Goal: Information Seeking & Learning: Learn about a topic

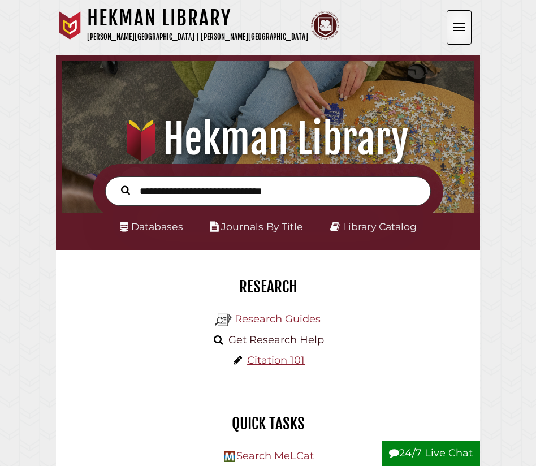
scroll to position [136, 407]
click at [279, 321] on link "Research Guides" at bounding box center [278, 319] width 86 height 12
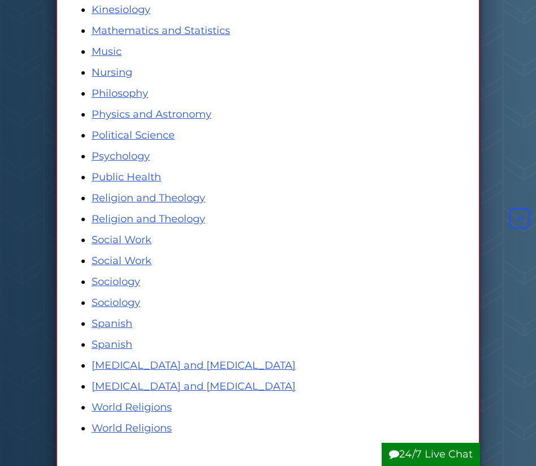
scroll to position [628, 0]
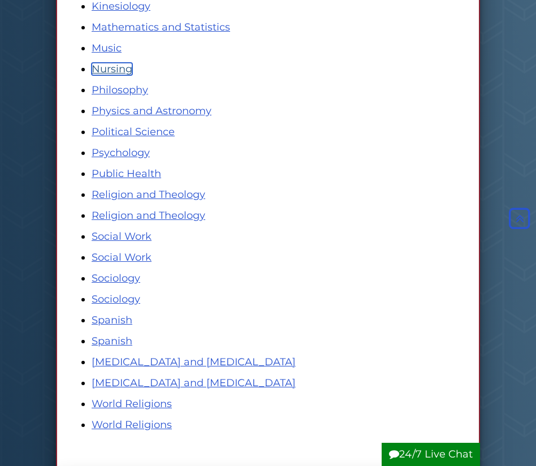
click at [117, 74] on link "Nursing" at bounding box center [112, 69] width 41 height 12
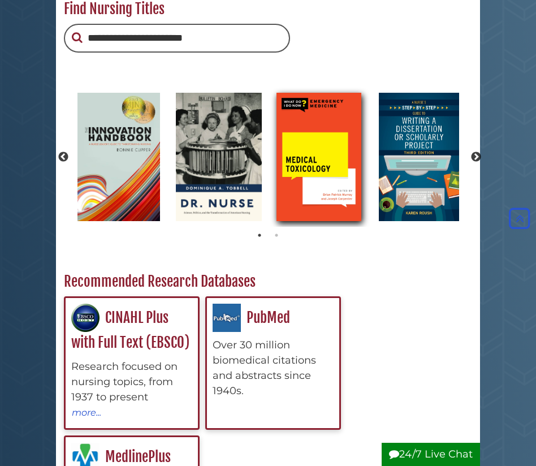
scroll to position [215, 0]
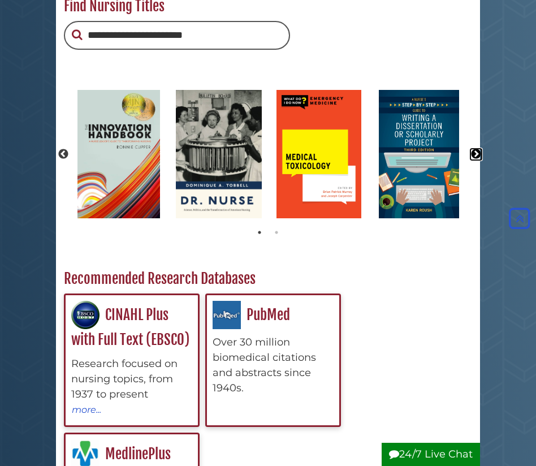
click at [475, 153] on button "Next" at bounding box center [475, 154] width 11 height 11
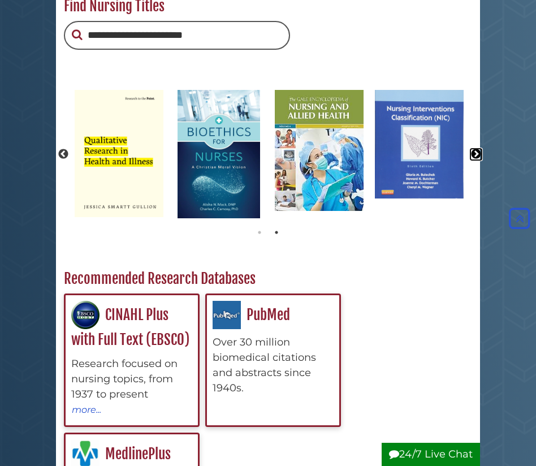
click at [475, 153] on button "Next" at bounding box center [475, 154] width 11 height 11
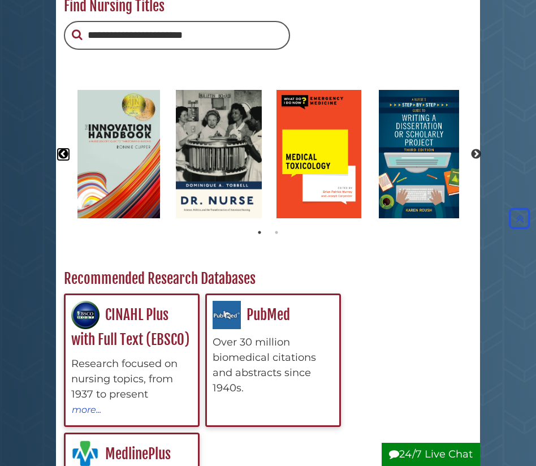
click at [64, 155] on button "Previous" at bounding box center [63, 154] width 11 height 11
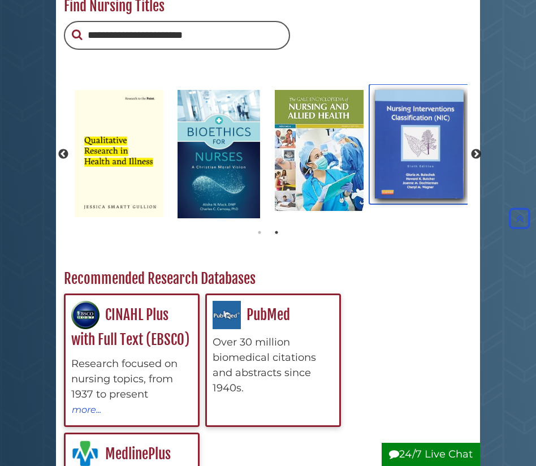
click at [416, 184] on img "slideshow" at bounding box center [419, 143] width 100 height 119
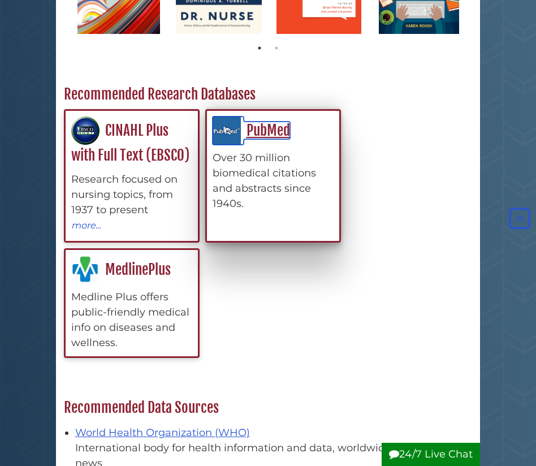
click at [261, 129] on link "PubMed" at bounding box center [251, 131] width 77 height 18
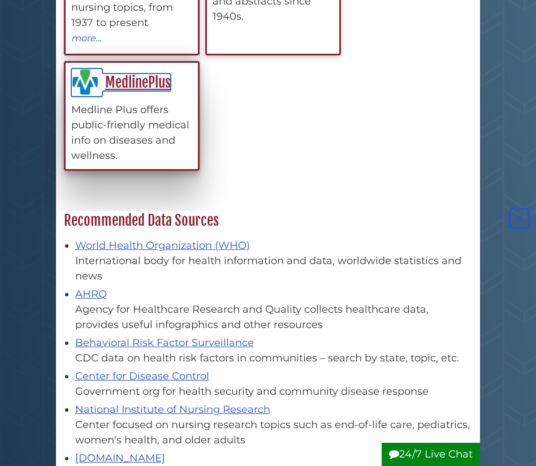
click at [131, 81] on link "MedlinePlus" at bounding box center [121, 82] width 100 height 18
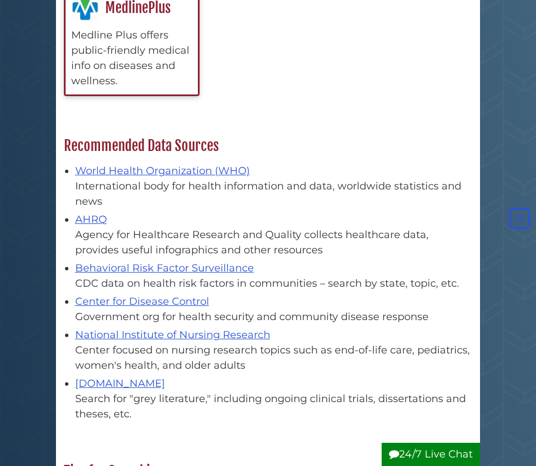
scroll to position [664, 0]
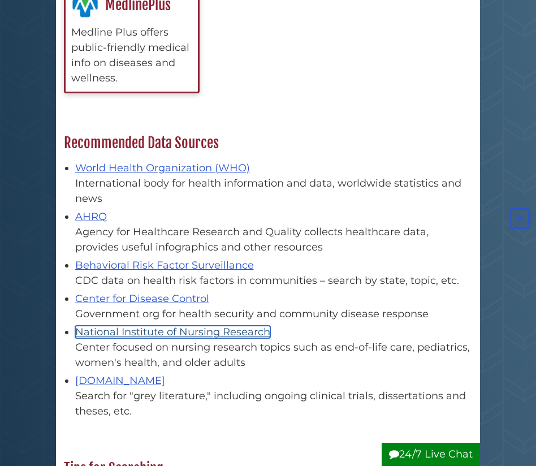
click at [223, 335] on link "National Institute of Nursing Research" at bounding box center [172, 332] width 195 height 12
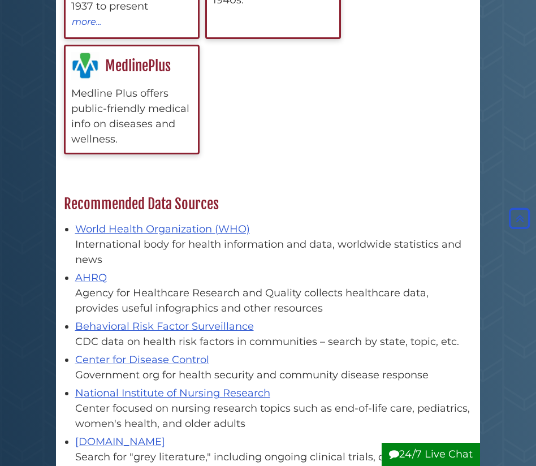
scroll to position [602, 0]
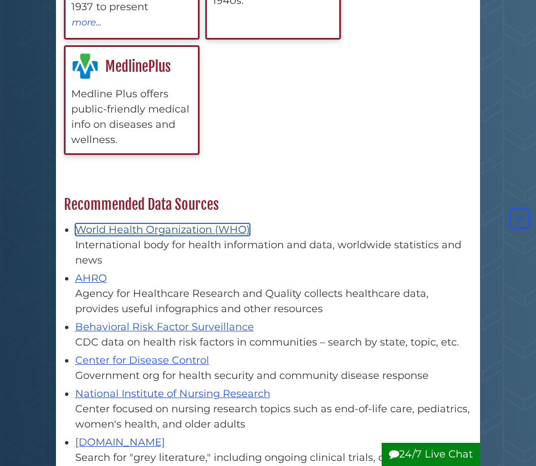
click at [147, 232] on link "World Health Organization (WHO)" at bounding box center [162, 229] width 175 height 12
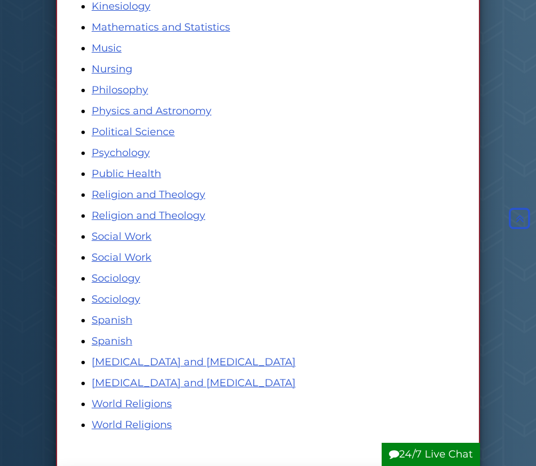
scroll to position [628, 0]
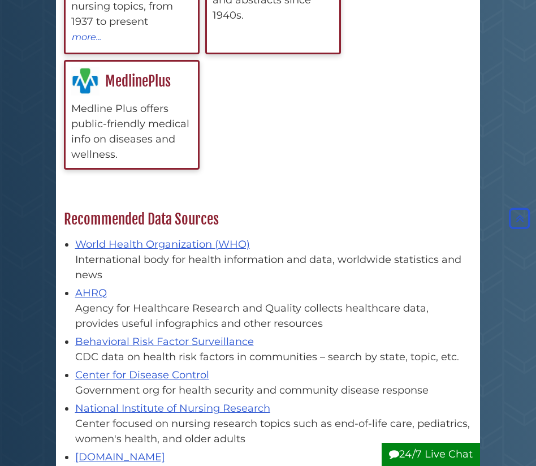
scroll to position [591, 0]
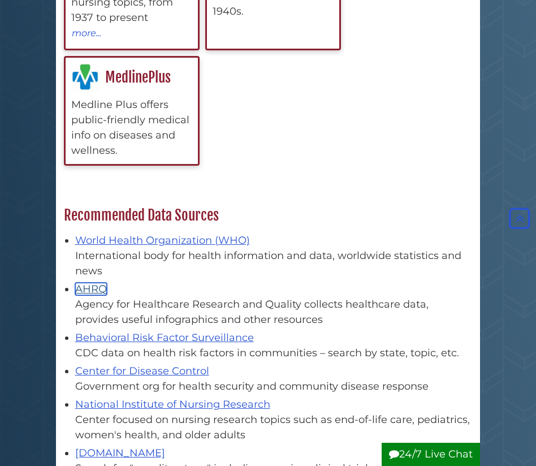
click at [95, 287] on link "AHRQ" at bounding box center [91, 289] width 32 height 12
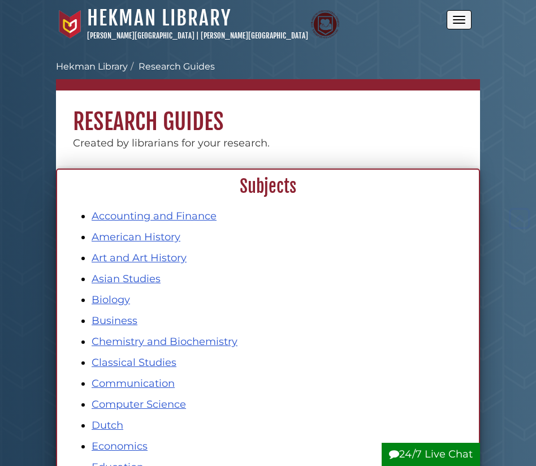
scroll to position [628, 0]
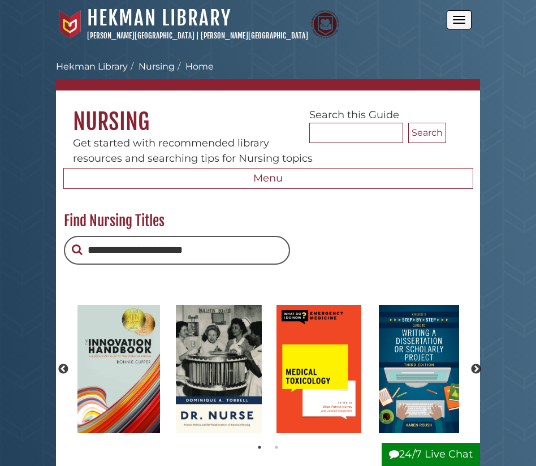
click at [257, 134] on h1 "Nursing" at bounding box center [268, 112] width 424 height 45
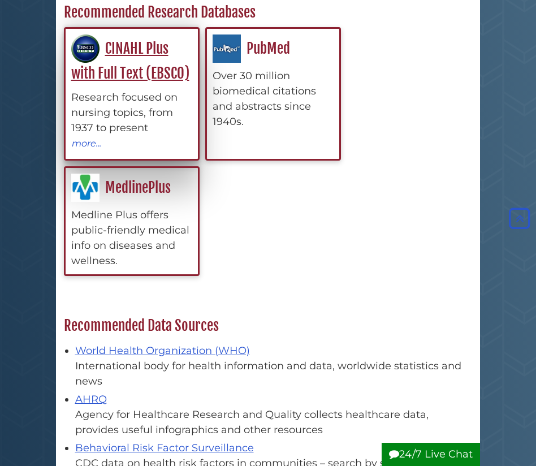
scroll to position [483, 0]
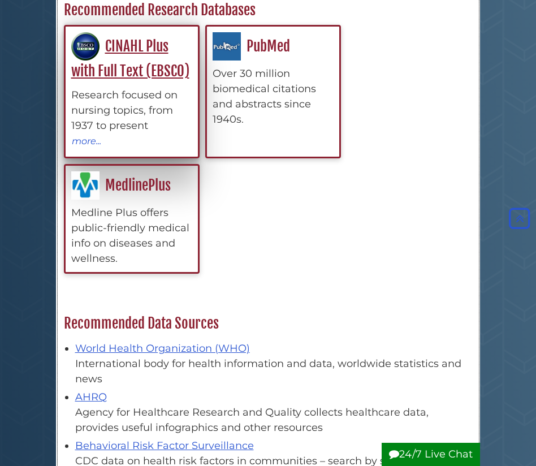
click at [122, 58] on div "CINAHL Plus with Full Text (EBSCO) Research focused on nursing topics, from 193…" at bounding box center [131, 90] width 121 height 116
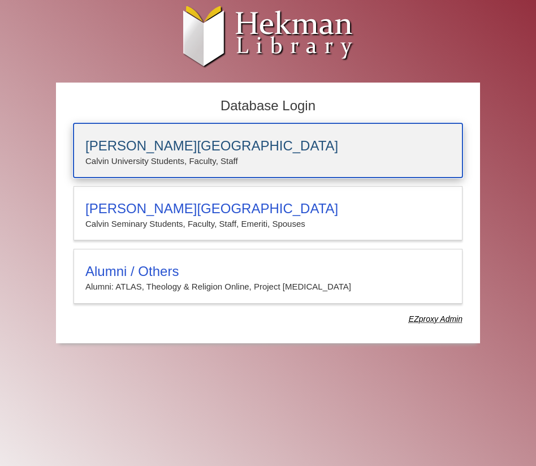
click at [142, 153] on h3 "[PERSON_NAME][GEOGRAPHIC_DATA]" at bounding box center [267, 146] width 365 height 16
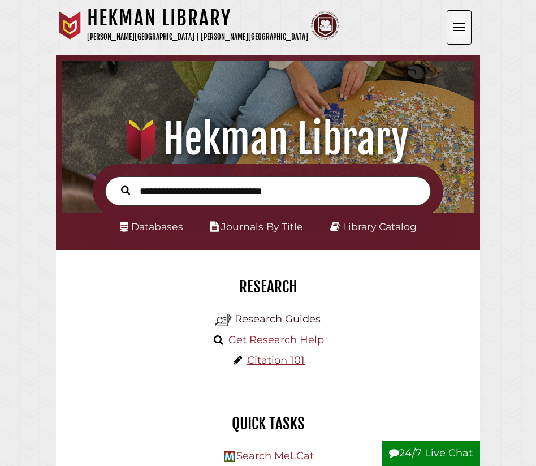
scroll to position [136, 407]
click at [247, 323] on link "Research Guides" at bounding box center [278, 319] width 86 height 12
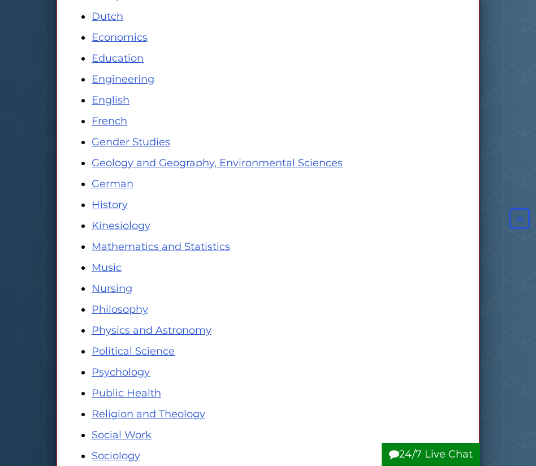
scroll to position [418, 0]
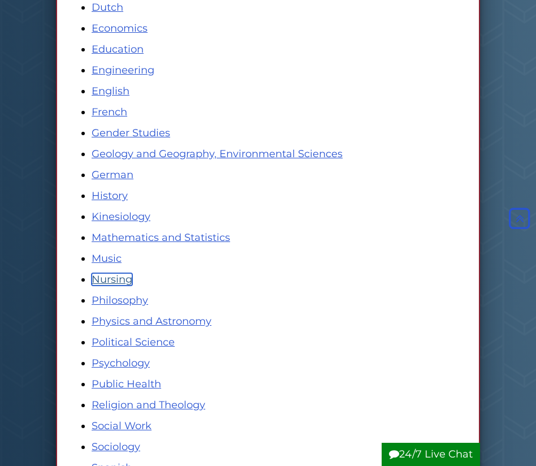
click at [113, 283] on link "Nursing" at bounding box center [112, 279] width 41 height 12
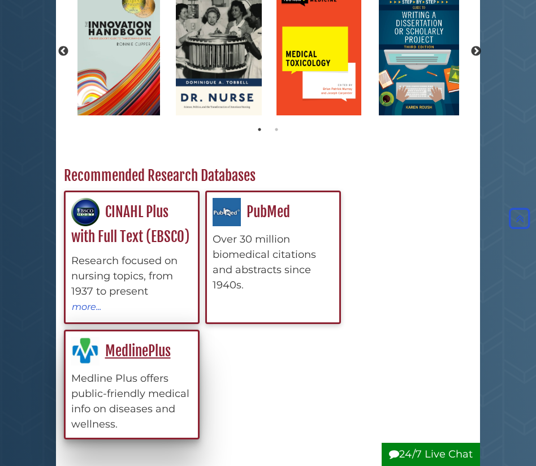
scroll to position [321, 0]
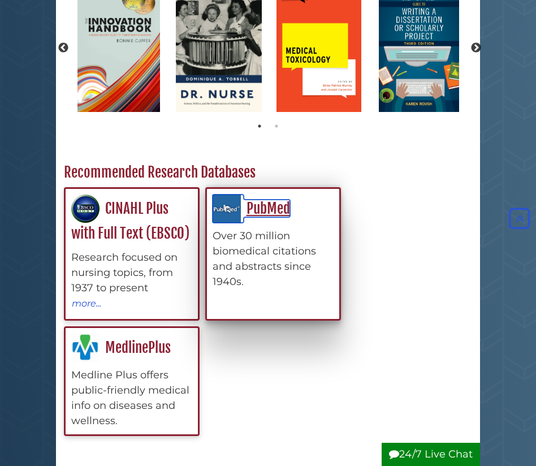
click at [276, 207] on link "PubMed" at bounding box center [251, 209] width 77 height 18
